Goal: Task Accomplishment & Management: Use online tool/utility

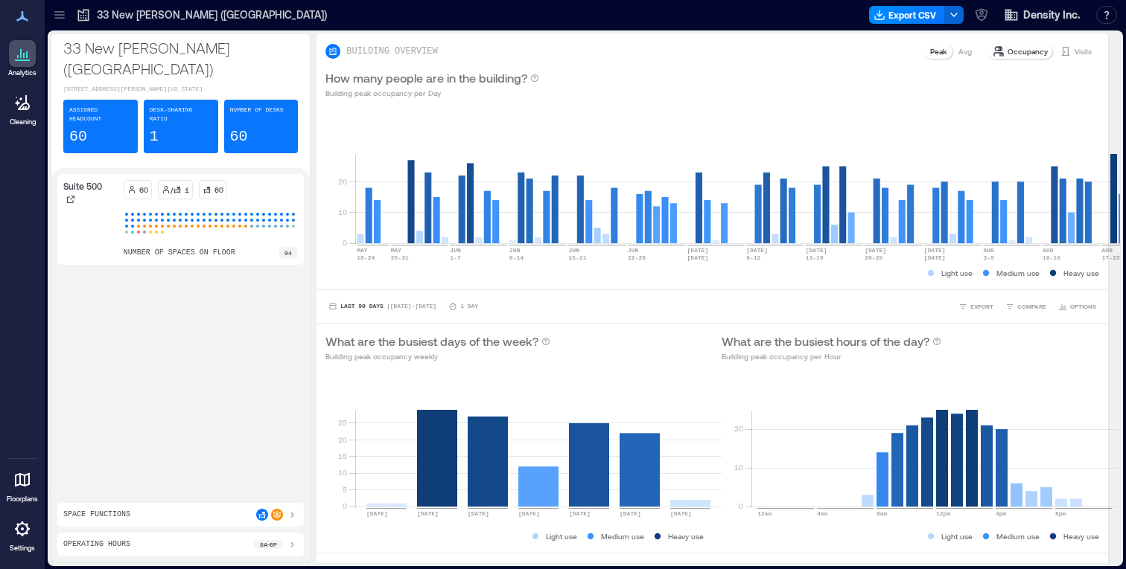
click at [32, 475] on div at bounding box center [22, 480] width 27 height 27
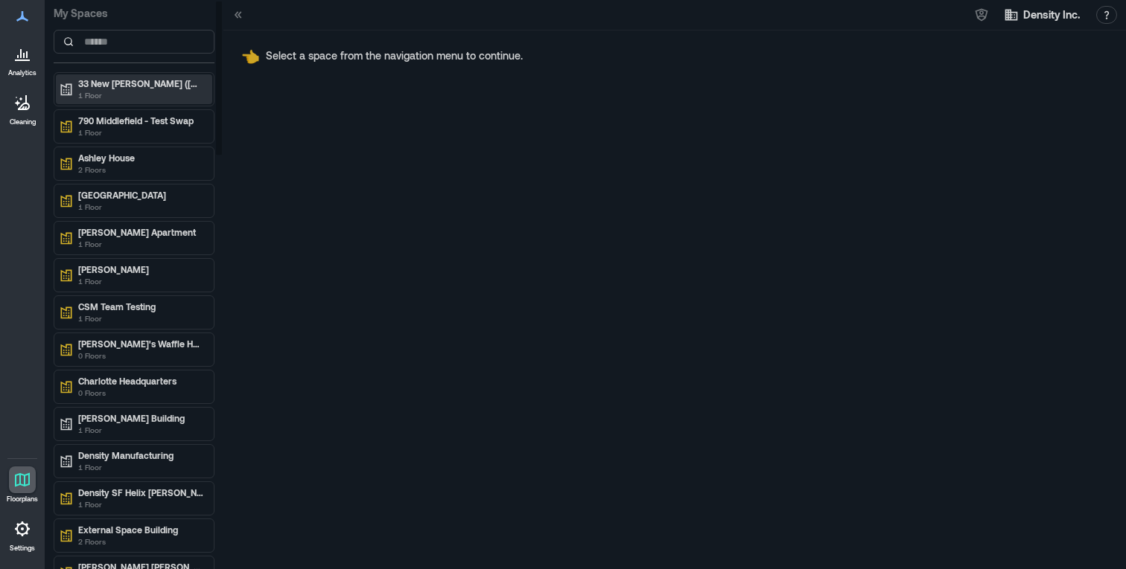
click at [155, 77] on p "33 New [PERSON_NAME] ([GEOGRAPHIC_DATA])" at bounding box center [140, 83] width 125 height 12
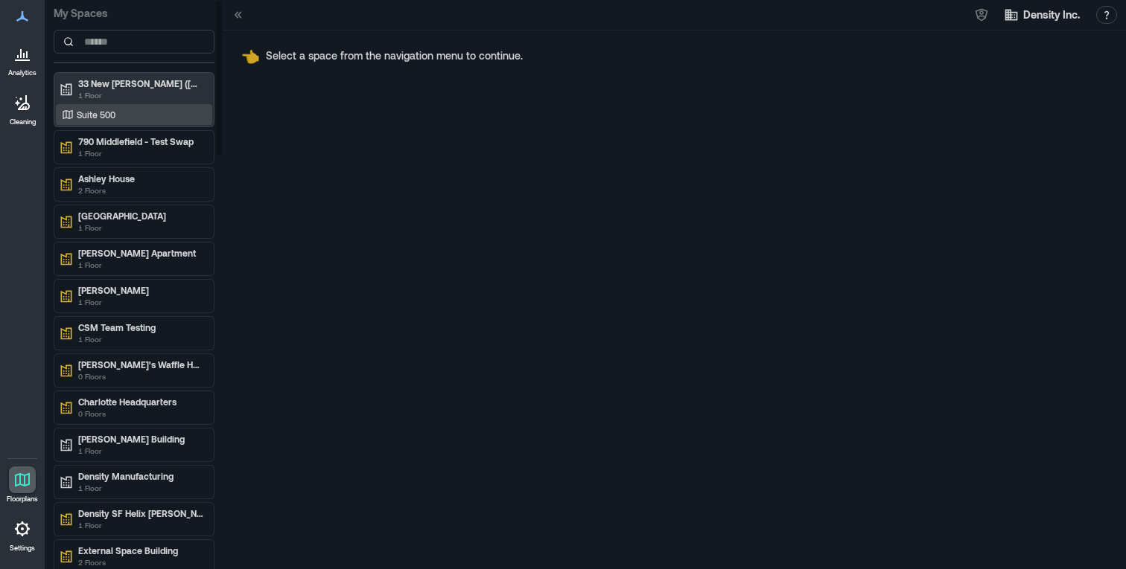
click at [116, 118] on div "Suite 500" at bounding box center [131, 114] width 144 height 15
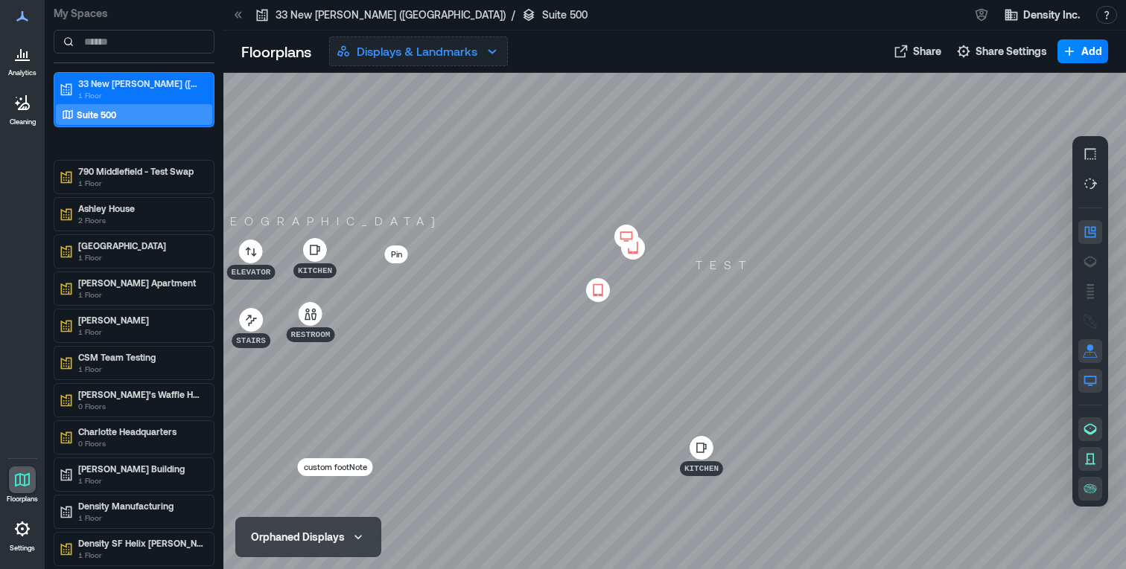
click at [474, 50] on p "Displays & Landmarks" at bounding box center [417, 51] width 121 height 18
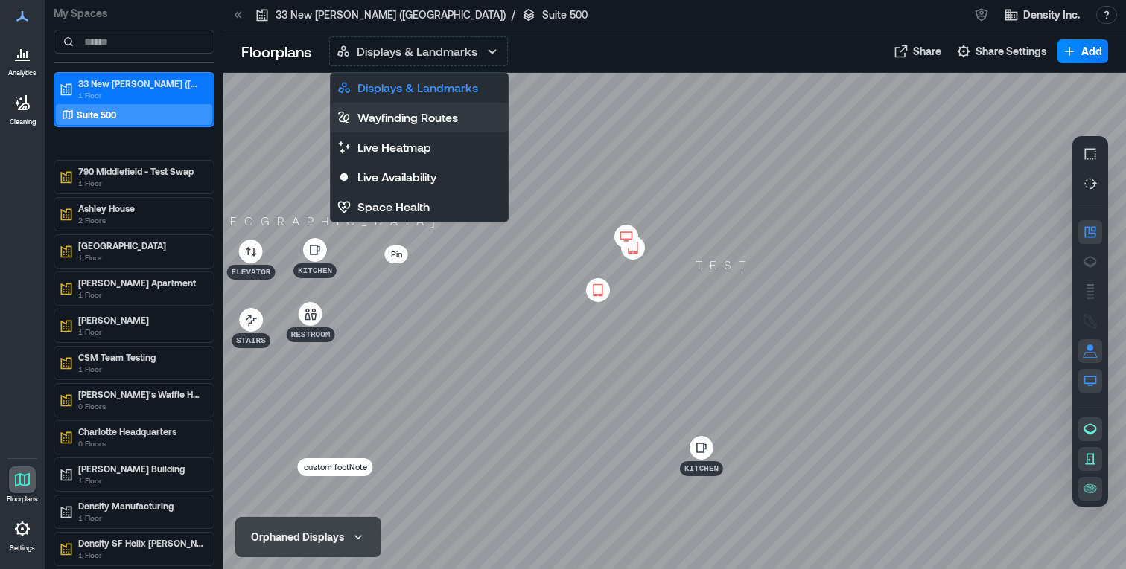
click at [435, 109] on p "Wayfinding Routes" at bounding box center [407, 118] width 100 height 18
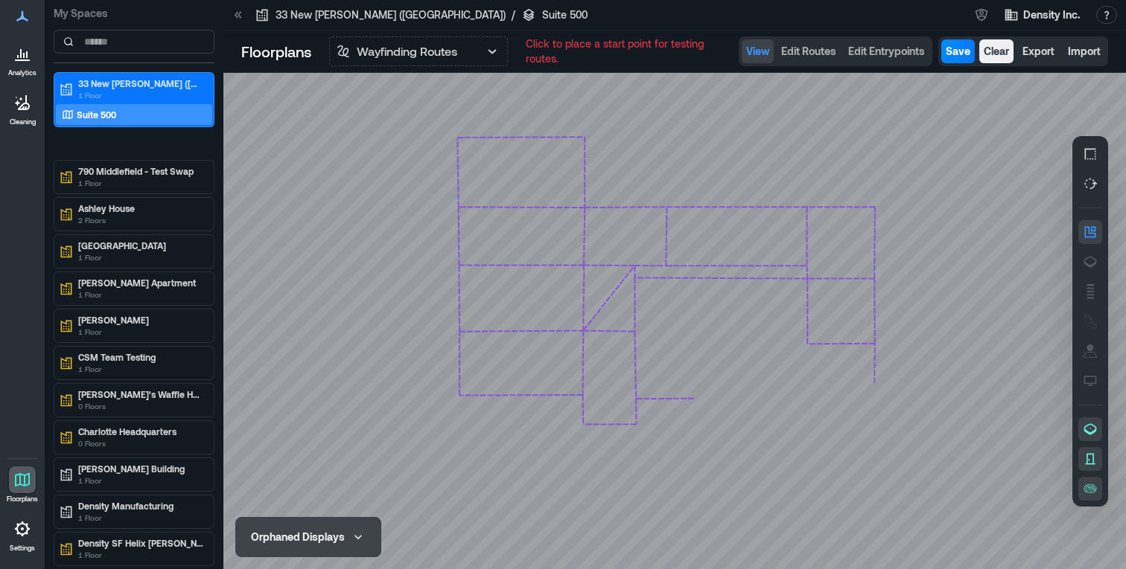
click at [712, 228] on div at bounding box center [674, 321] width 902 height 497
click at [808, 55] on span "Edit Routes" at bounding box center [808, 51] width 55 height 15
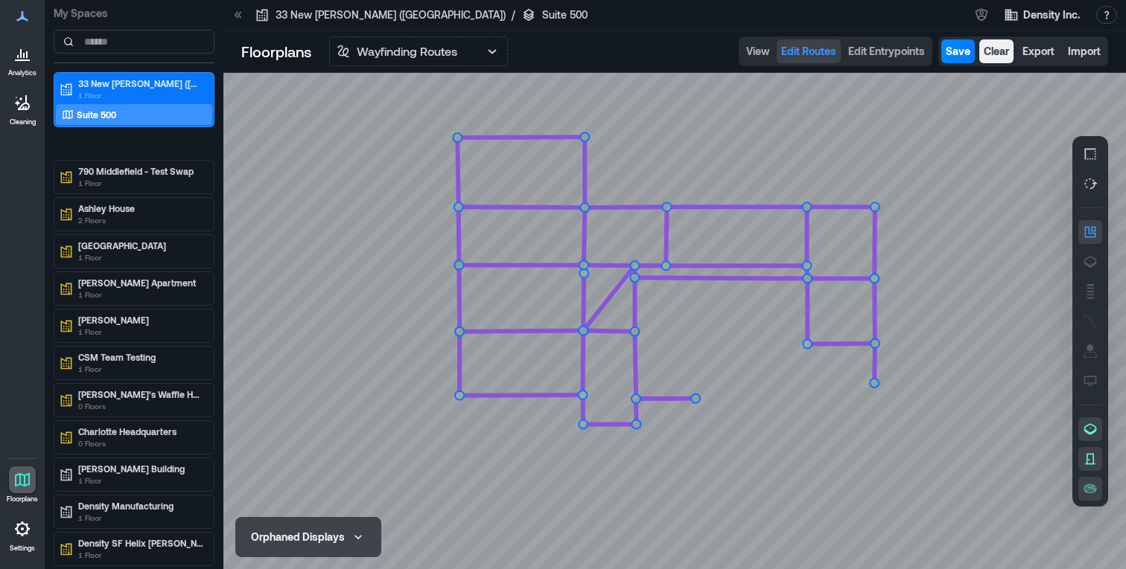
click at [761, 237] on icon at bounding box center [674, 321] width 902 height 497
drag, startPoint x: 756, startPoint y: 237, endPoint x: 771, endPoint y: 235, distance: 15.7
click at [771, 235] on circle at bounding box center [771, 235] width 12 height 12
click at [727, 246] on icon at bounding box center [674, 321] width 902 height 497
drag, startPoint x: 729, startPoint y: 246, endPoint x: 720, endPoint y: 235, distance: 14.3
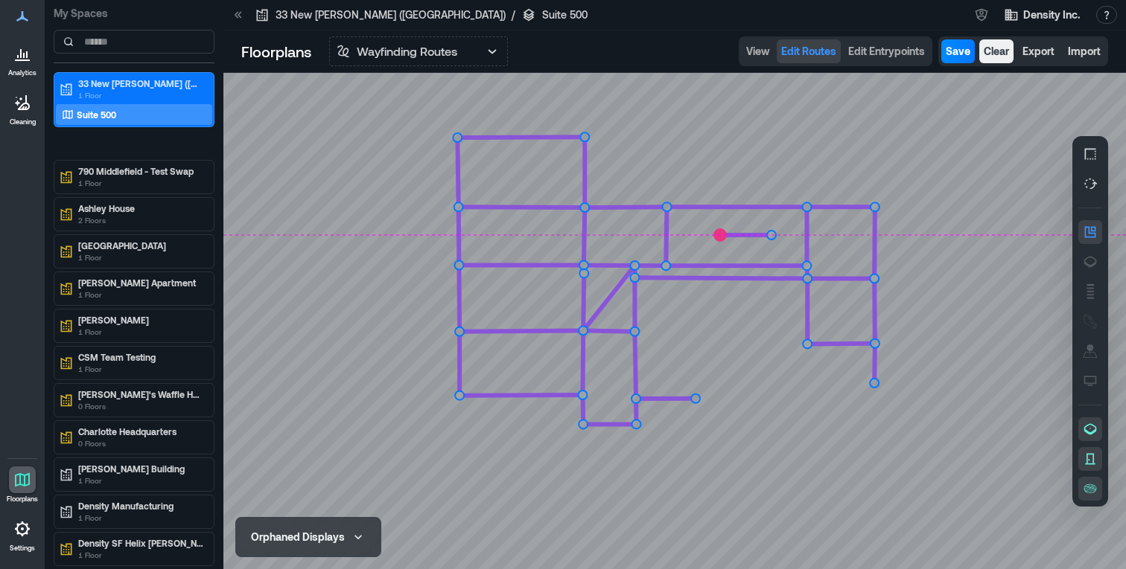
click at [720, 235] on circle at bounding box center [720, 235] width 12 height 12
drag, startPoint x: 718, startPoint y: 236, endPoint x: 724, endPoint y: 243, distance: 9.5
click at [724, 243] on circle at bounding box center [724, 243] width 12 height 12
click at [724, 246] on circle at bounding box center [724, 243] width 12 height 12
click at [697, 232] on icon at bounding box center [674, 321] width 902 height 497
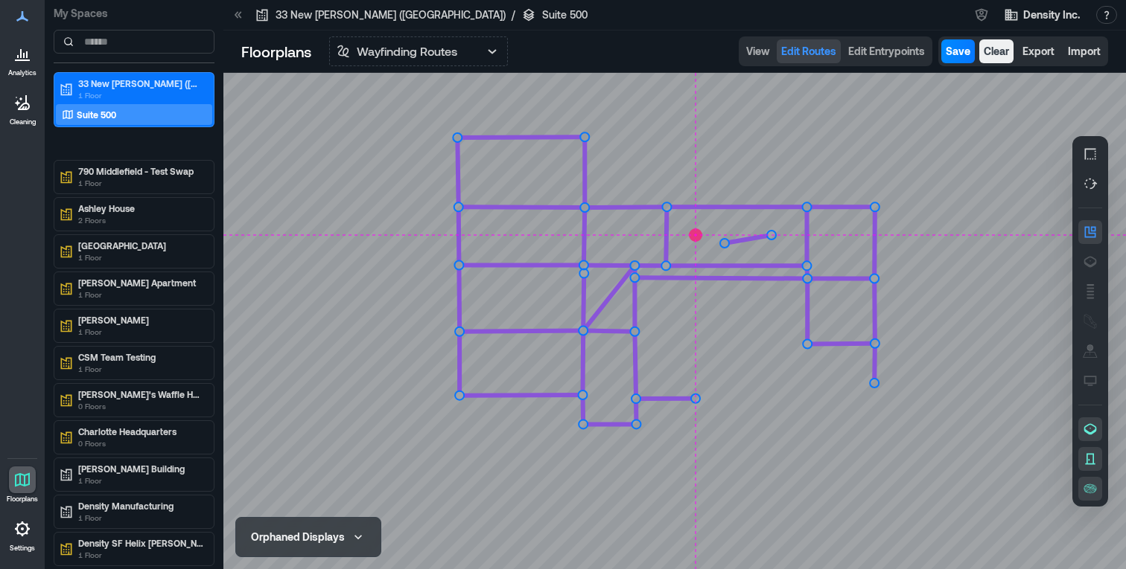
drag, startPoint x: 697, startPoint y: 229, endPoint x: 694, endPoint y: 236, distance: 8.0
click at [694, 236] on circle at bounding box center [695, 235] width 12 height 12
click at [695, 238] on circle at bounding box center [695, 235] width 12 height 12
click at [650, 84] on icon at bounding box center [674, 321] width 902 height 497
click at [1000, 44] on span "Clear" at bounding box center [995, 51] width 25 height 15
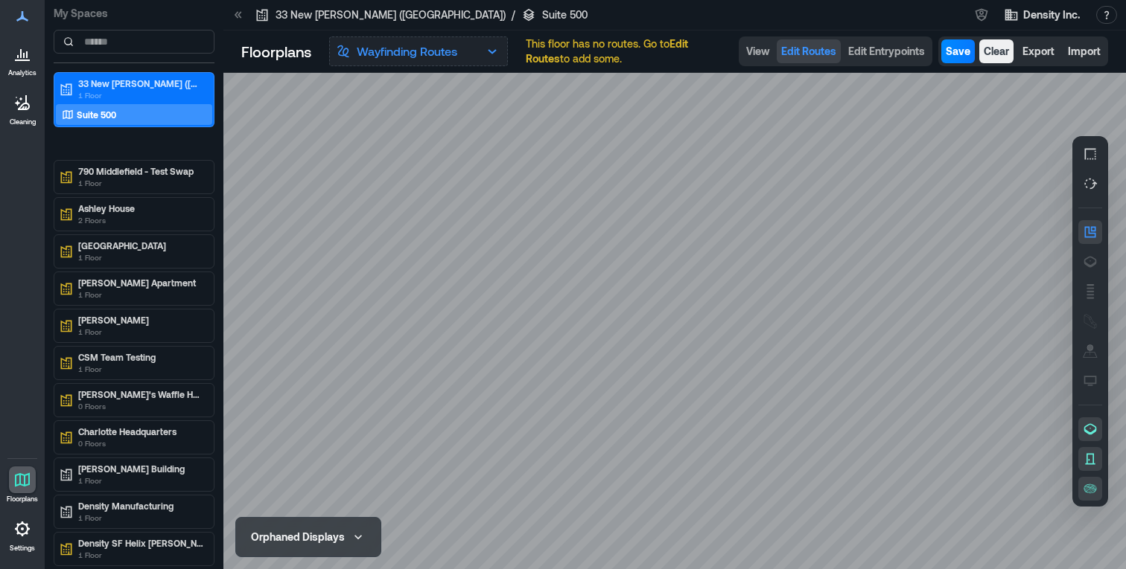
click at [455, 51] on p "Wayfinding Routes" at bounding box center [407, 51] width 100 height 18
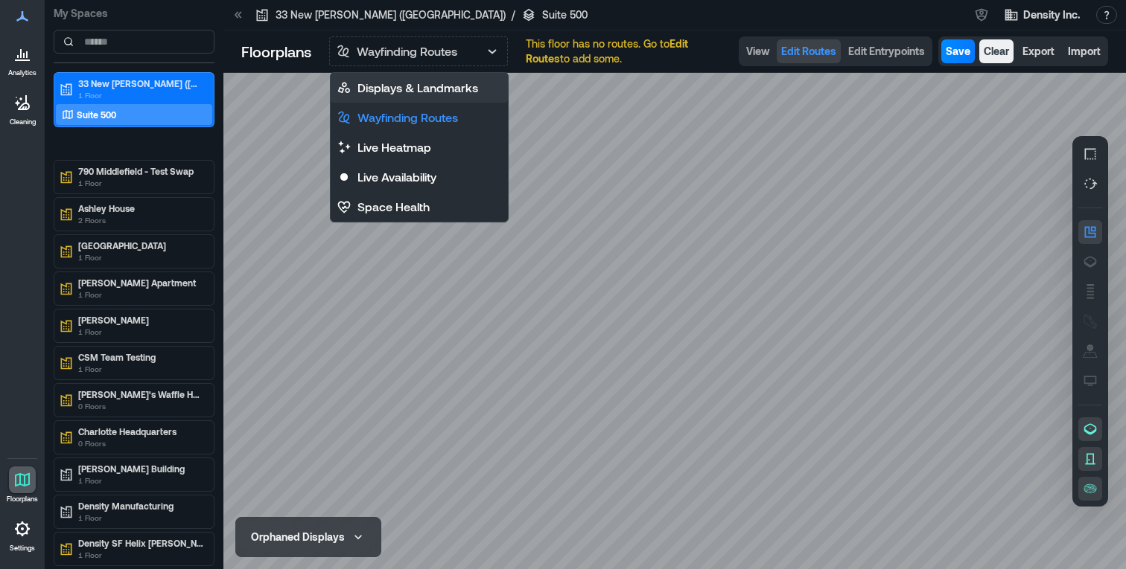
click at [411, 94] on p "Displays & Landmarks" at bounding box center [417, 88] width 121 height 18
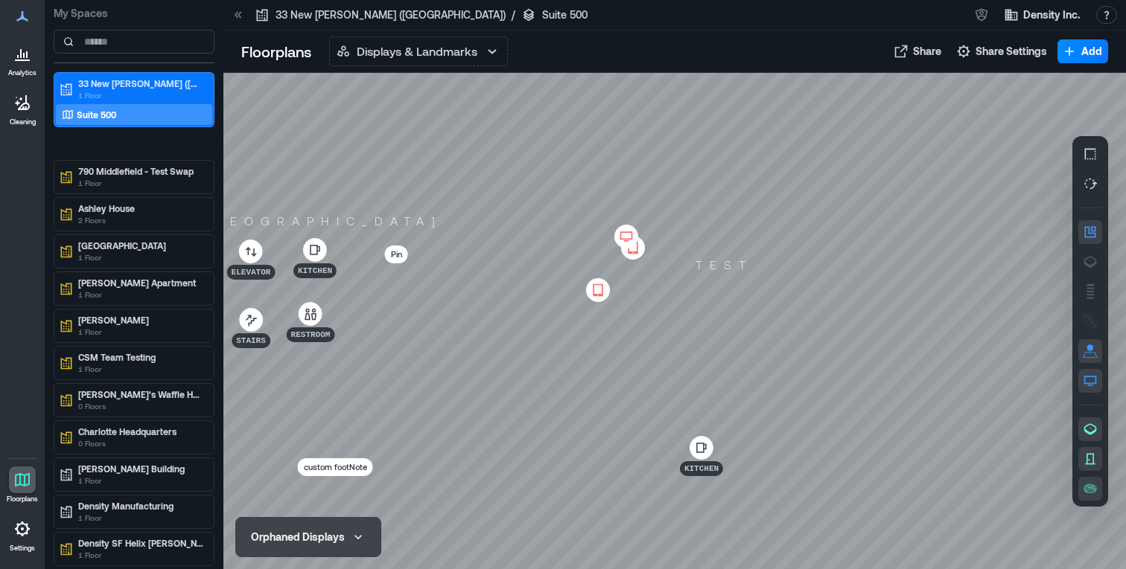
click at [630, 229] on div at bounding box center [626, 237] width 24 height 24
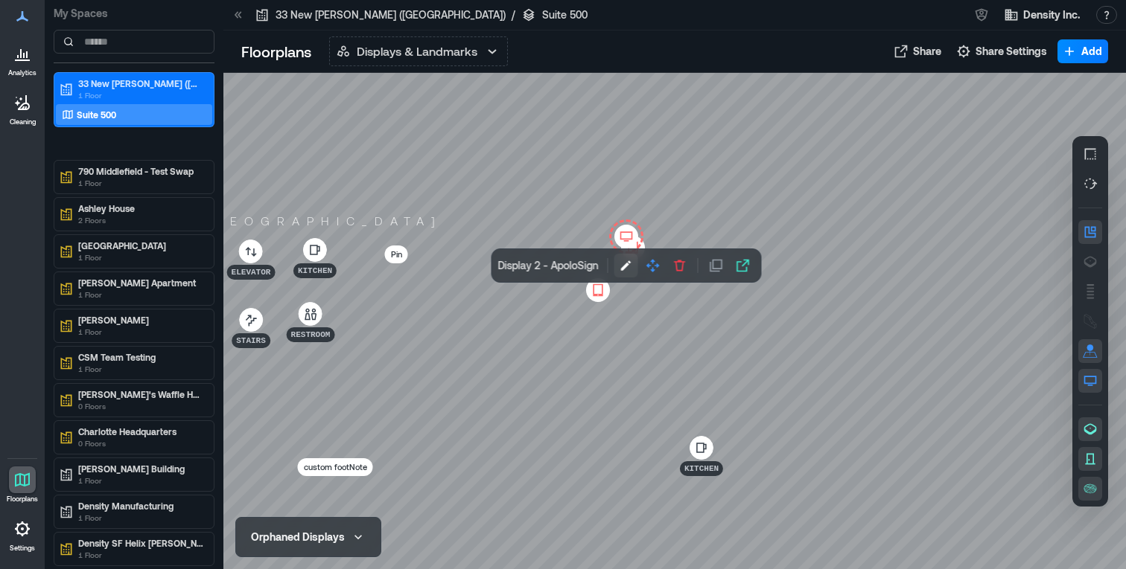
click at [625, 269] on icon "button" at bounding box center [626, 265] width 15 height 15
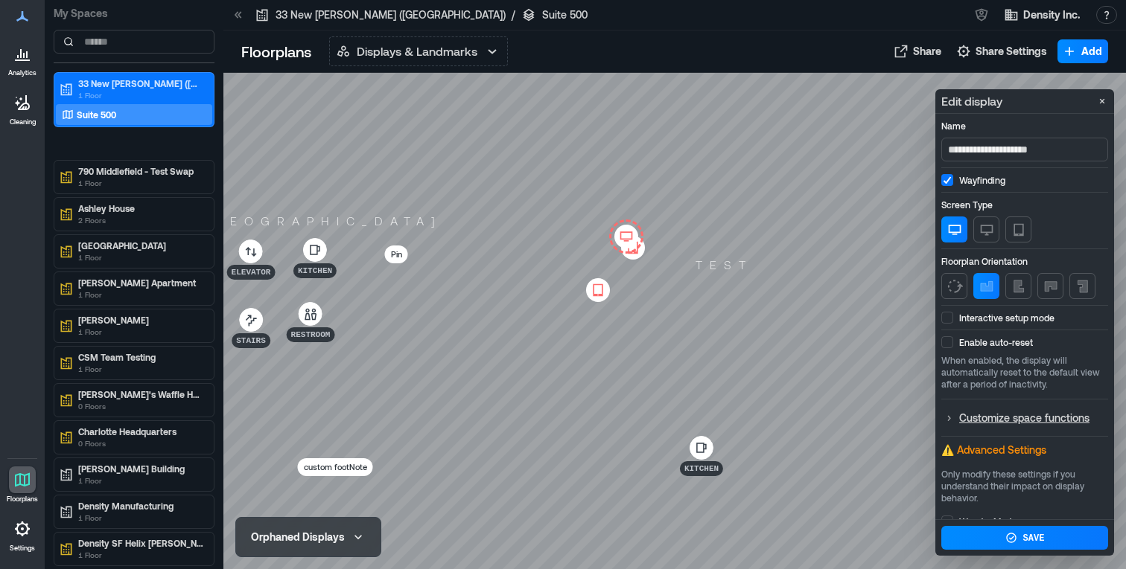
click at [948, 318] on span at bounding box center [947, 318] width 12 height 12
click at [948, 322] on div at bounding box center [946, 318] width 9 height 10
click at [855, 85] on div at bounding box center [674, 321] width 902 height 497
click at [1110, 100] on button "Close" at bounding box center [1102, 101] width 18 height 18
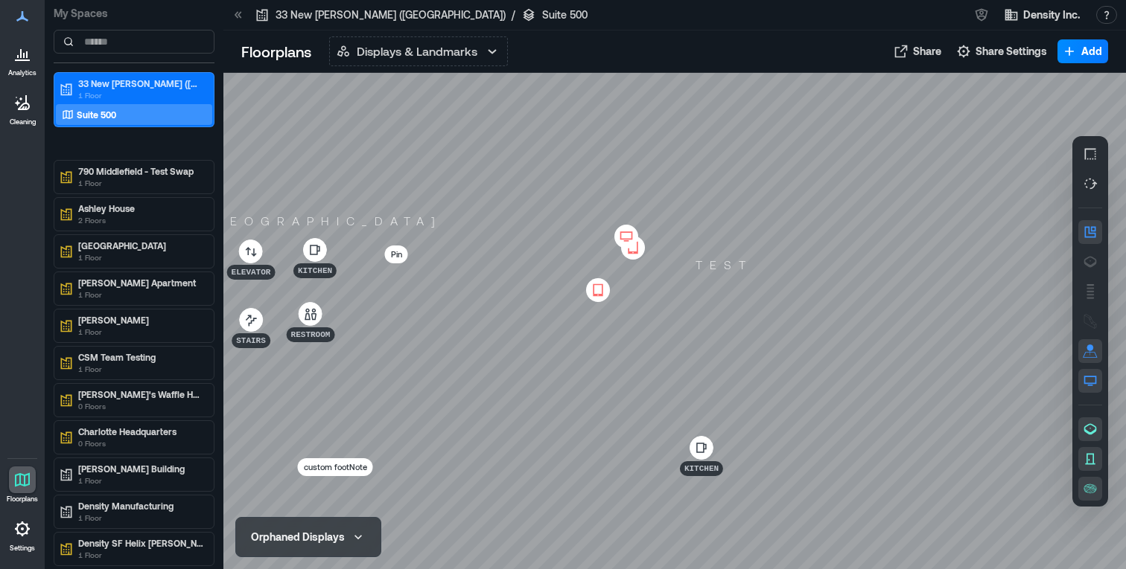
click at [616, 226] on div at bounding box center [626, 237] width 24 height 24
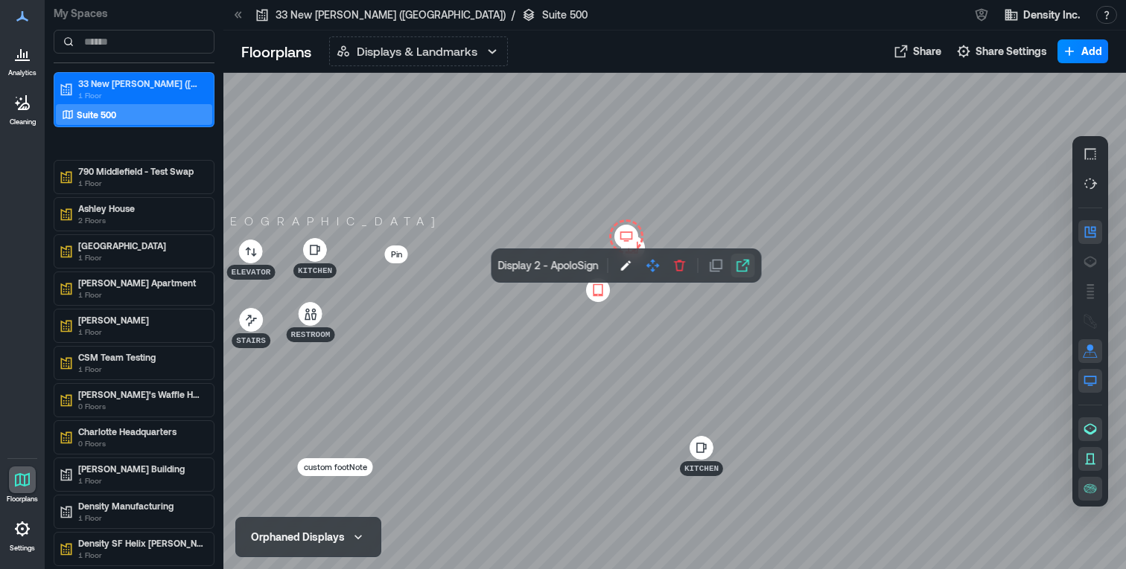
click at [735, 264] on button "button" at bounding box center [743, 266] width 24 height 24
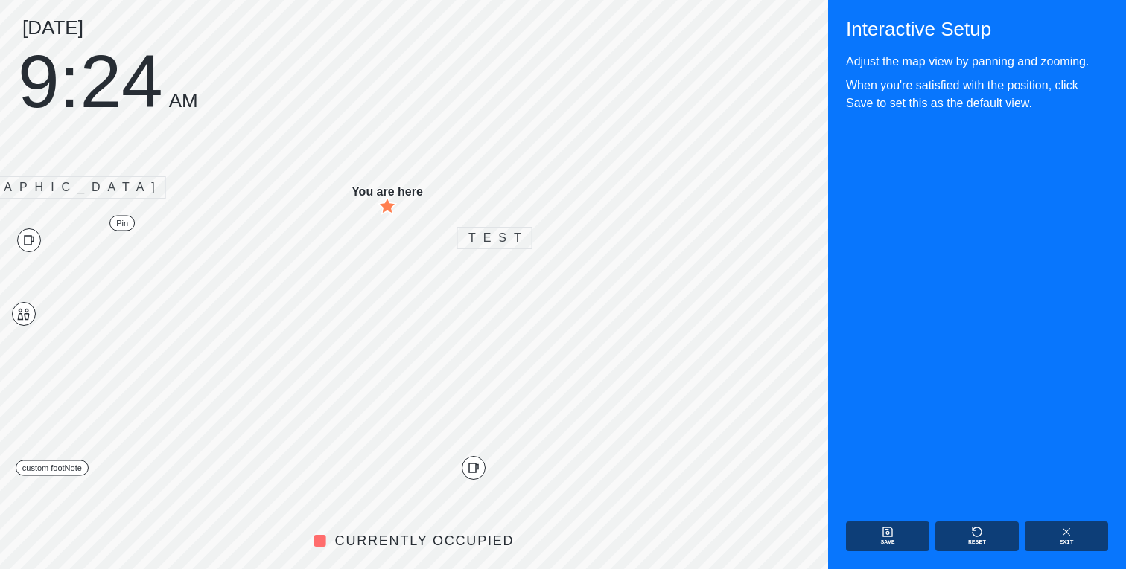
click at [106, 78] on div "[DATE] 9:24 AM" at bounding box center [108, 65] width 180 height 95
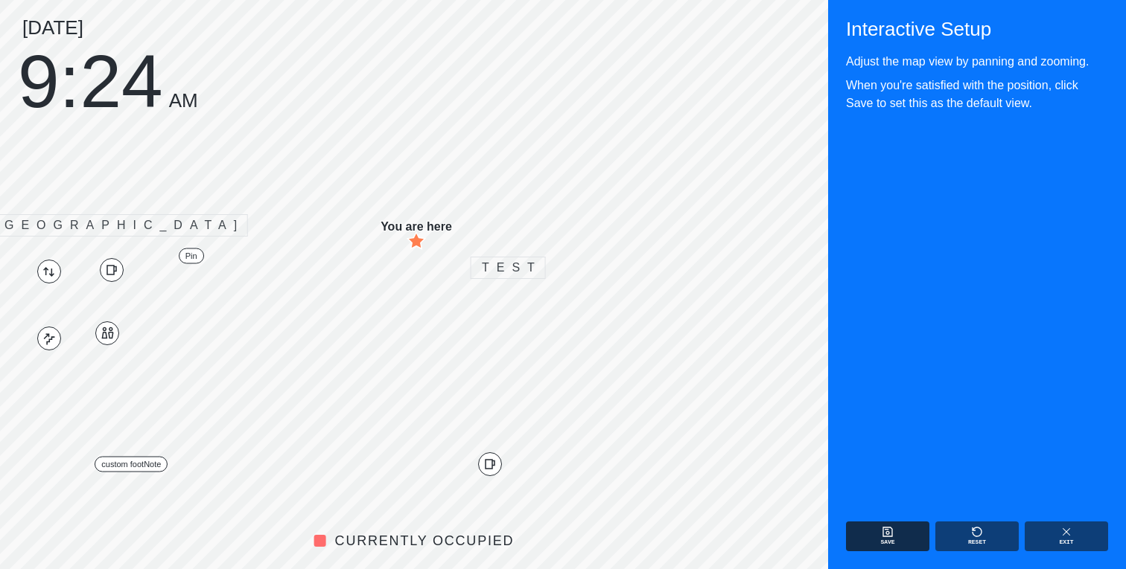
click at [909, 546] on button "Save" at bounding box center [887, 537] width 83 height 30
